Goal: Task Accomplishment & Management: Use online tool/utility

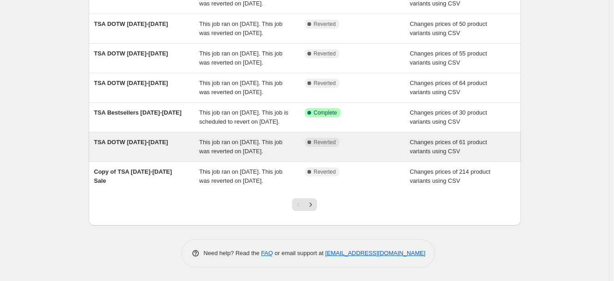
scroll to position [224, 0]
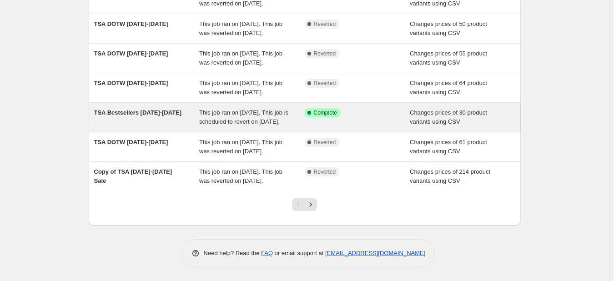
click at [251, 126] on div "This job ran on July 26, 2025. This job is scheduled to revert on August 27, 20…" at bounding box center [251, 117] width 105 height 18
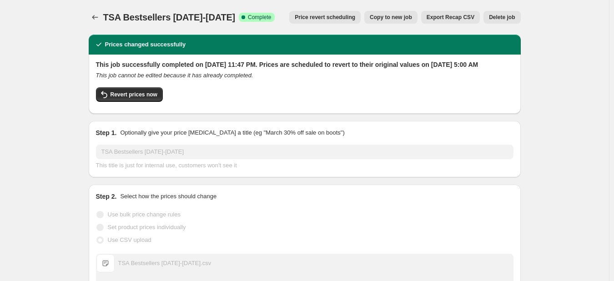
click at [407, 18] on span "Copy to new job" at bounding box center [391, 17] width 42 height 7
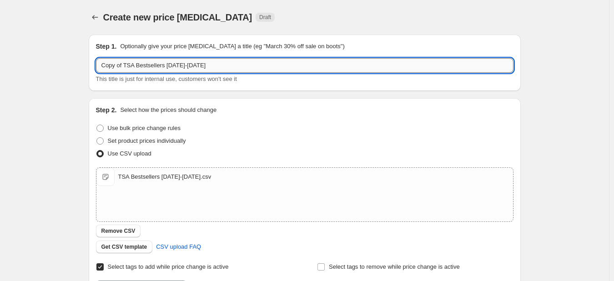
click at [134, 64] on input "Copy of TSA Bestsellers 7.27.25-8.26.25" at bounding box center [304, 65] width 417 height 15
drag, startPoint x: 126, startPoint y: 65, endPoint x: 90, endPoint y: 67, distance: 35.5
click at [90, 67] on div "Step 1. Optionally give your price change job a title (eg "March 30% off sale o…" at bounding box center [305, 63] width 432 height 56
click at [146, 66] on input "TSA Bestsellers 7.27.25-8.26.25" at bounding box center [304, 65] width 417 height 15
click at [167, 65] on input "TSA Bestsellers 8.27.25-8.26.25" at bounding box center [304, 65] width 417 height 15
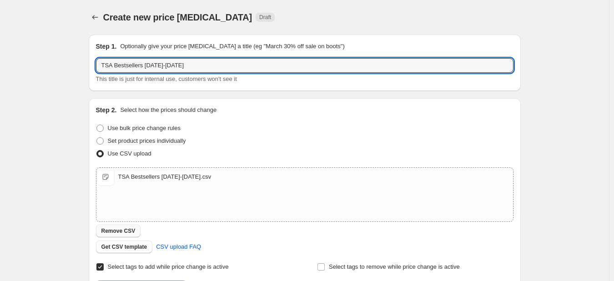
type input "TSA Bestsellers 8.27.25-9.26.25"
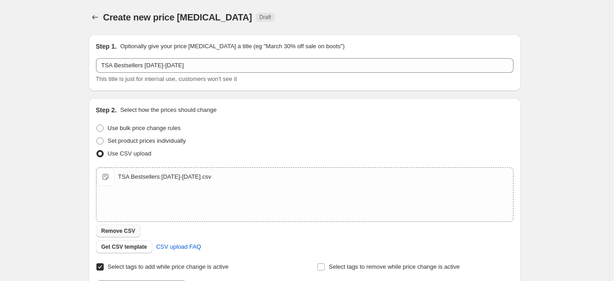
click at [125, 229] on span "Remove CSV" at bounding box center [118, 230] width 34 height 7
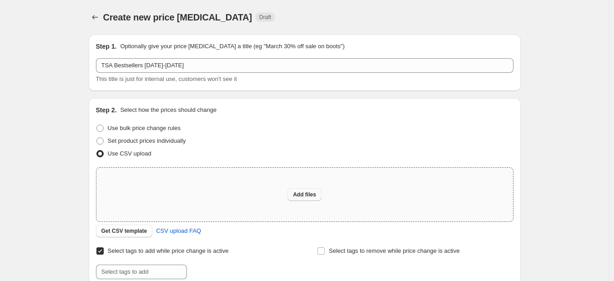
click at [314, 192] on span "Add files" at bounding box center [304, 194] width 23 height 7
type input "C:\fakepath\TSA Bestsellers 8.27.25-9.26.25.csv"
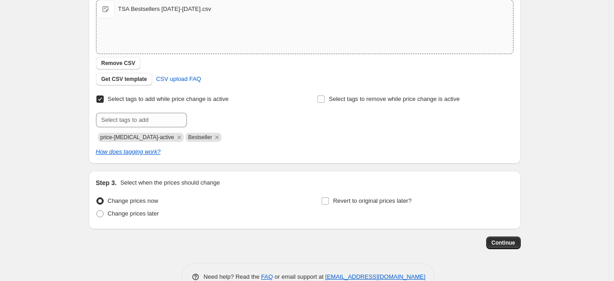
scroll to position [182, 0]
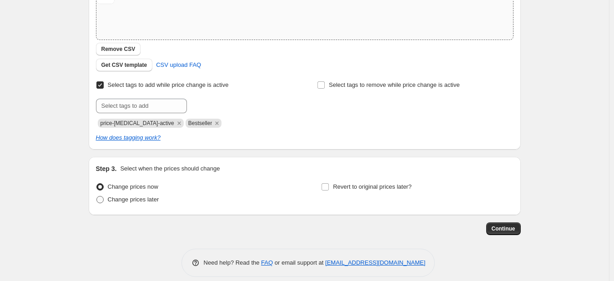
click at [102, 202] on span at bounding box center [99, 199] width 7 height 7
click at [97, 196] on input "Change prices later" at bounding box center [96, 196] width 0 height 0
radio input "true"
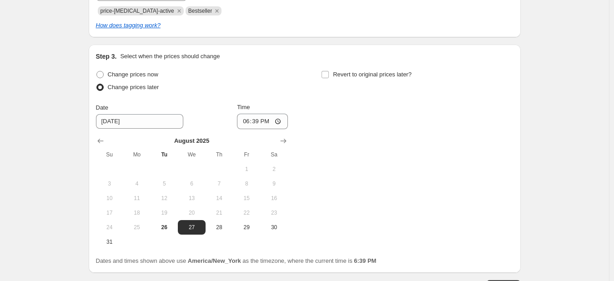
scroll to position [318, 0]
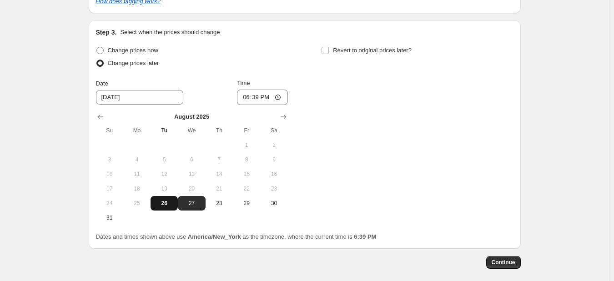
click at [167, 205] on span "26" at bounding box center [164, 203] width 20 height 7
type input "8/26/2025"
click at [281, 96] on input "18:39" at bounding box center [262, 97] width 51 height 15
type input "23:45"
click at [322, 76] on div "Change prices now Change prices later Date 8/26/2025 Time 23:45 August 2025 Su …" at bounding box center [304, 134] width 417 height 181
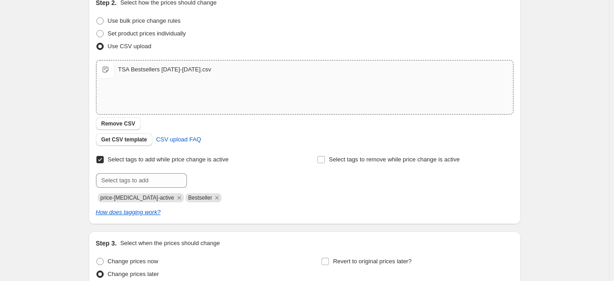
scroll to position [227, 0]
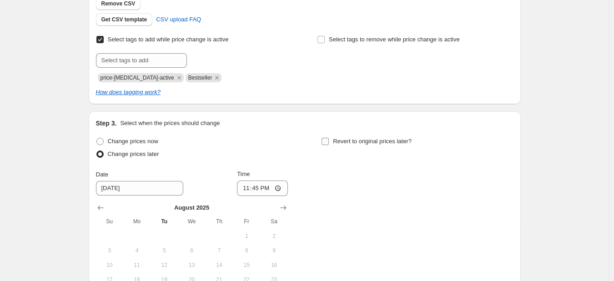
click at [329, 144] on input "Revert to original prices later?" at bounding box center [324, 141] width 7 height 7
checkbox input "true"
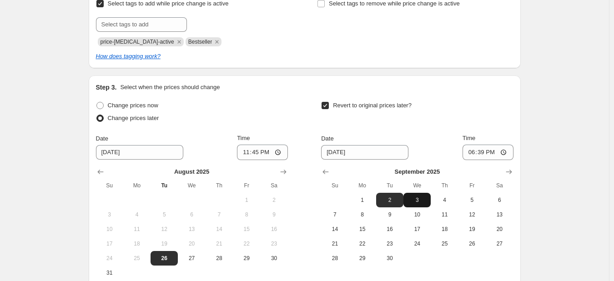
scroll to position [318, 0]
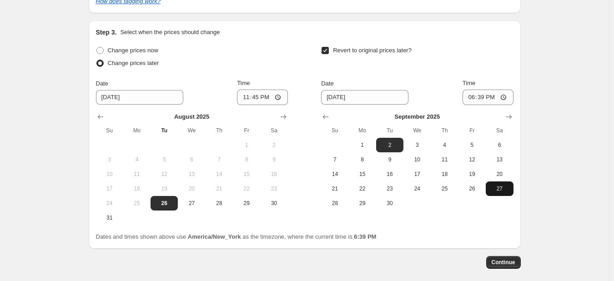
click at [492, 193] on button "27" at bounding box center [499, 188] width 27 height 15
type input "9/27/2025"
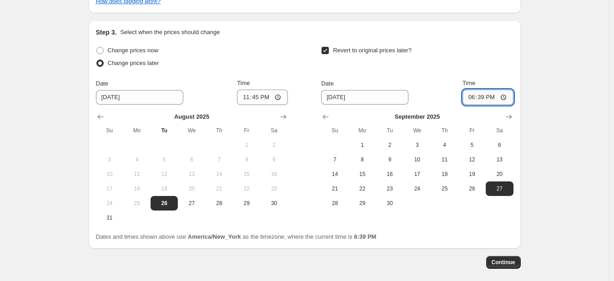
click at [505, 98] on input "18:39" at bounding box center [487, 97] width 51 height 15
type input "06:39"
click at [461, 51] on div "Revert to original prices later?" at bounding box center [417, 57] width 192 height 27
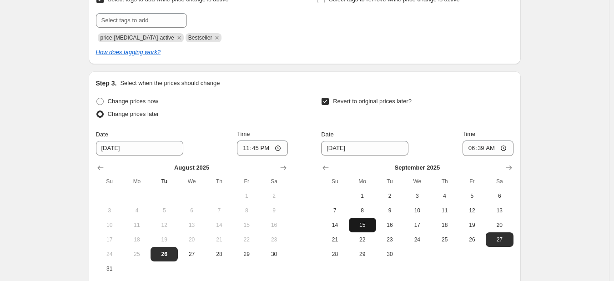
scroll to position [361, 0]
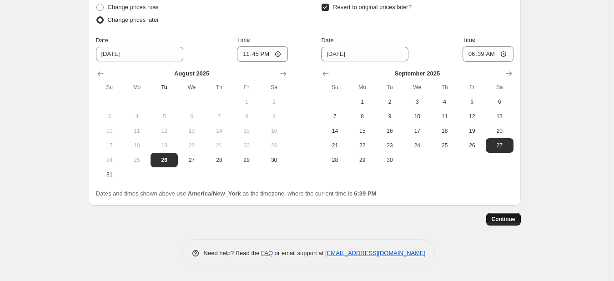
click at [507, 218] on span "Continue" at bounding box center [504, 219] width 24 height 7
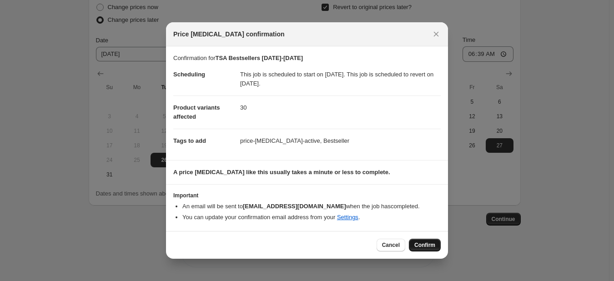
click at [414, 242] on button "Confirm" at bounding box center [425, 245] width 32 height 13
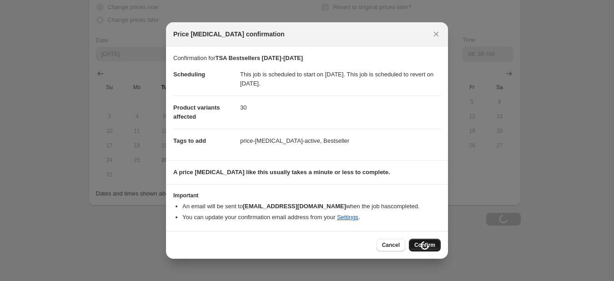
scroll to position [361, 0]
